Goal: Information Seeking & Learning: Learn about a topic

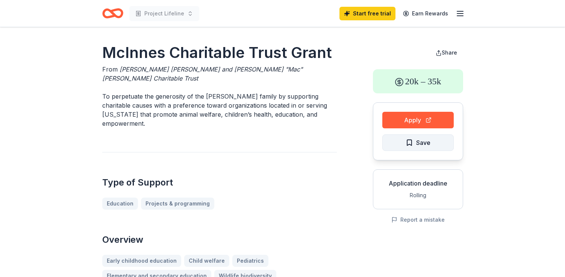
click at [410, 143] on span "Save" at bounding box center [418, 143] width 25 height 10
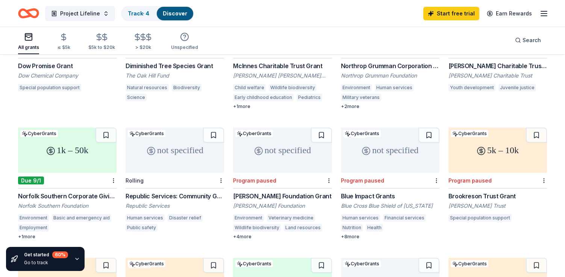
scroll to position [150, 0]
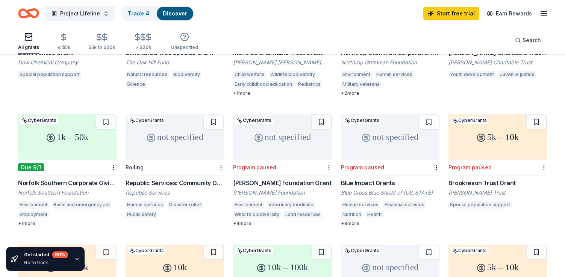
click at [242, 220] on div "+ 4 more" at bounding box center [282, 223] width 99 height 6
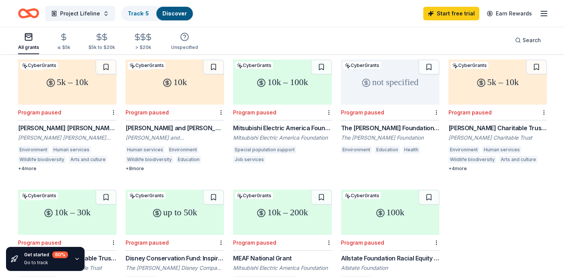
scroll to position [338, 0]
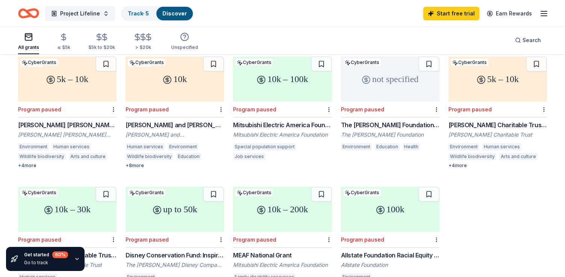
click at [59, 74] on div "5k – 10k" at bounding box center [67, 78] width 99 height 45
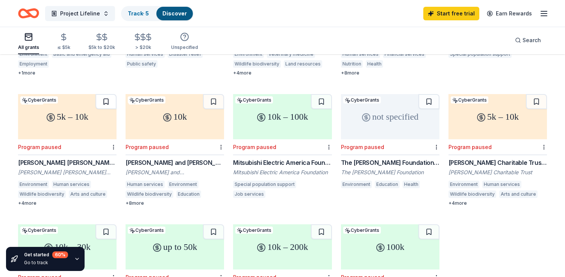
click at [109, 96] on button at bounding box center [106, 101] width 21 height 15
click at [211, 94] on button at bounding box center [213, 101] width 21 height 15
click at [534, 94] on button at bounding box center [536, 101] width 21 height 15
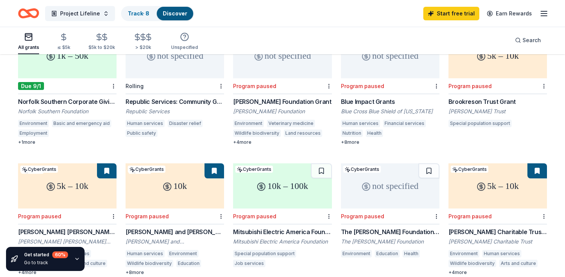
scroll to position [0, 0]
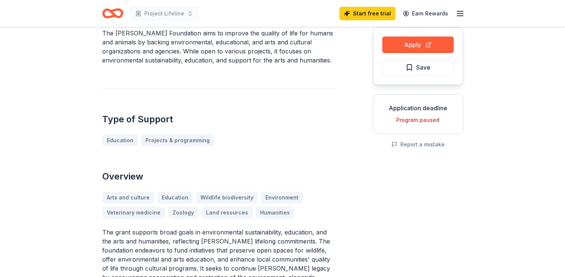
scroll to position [38, 0]
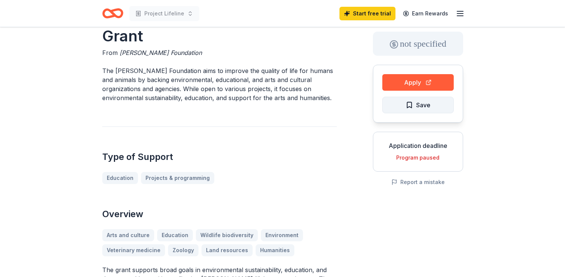
click at [426, 105] on span "Save" at bounding box center [423, 105] width 14 height 10
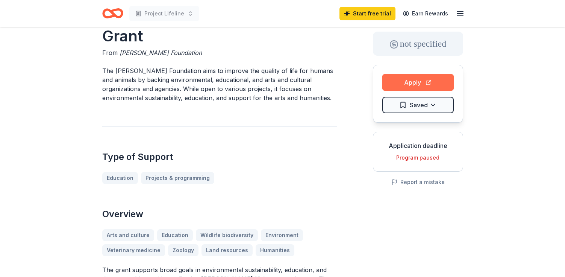
click at [422, 83] on button "Apply" at bounding box center [417, 82] width 71 height 17
